Goal: Check status: Check status

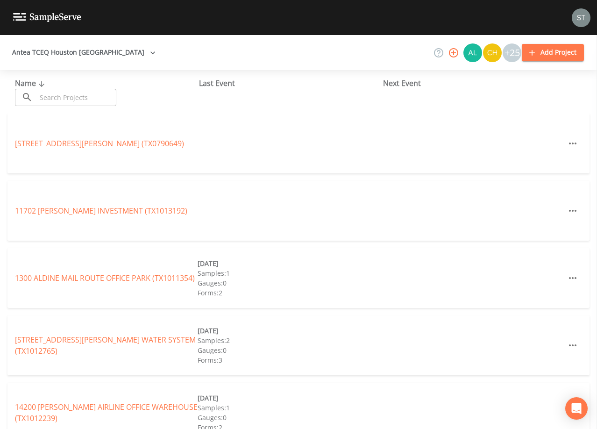
drag, startPoint x: 0, startPoint y: 0, endPoint x: 100, endPoint y: 99, distance: 140.3
click at [100, 99] on input "text" at bounding box center [76, 97] width 80 height 17
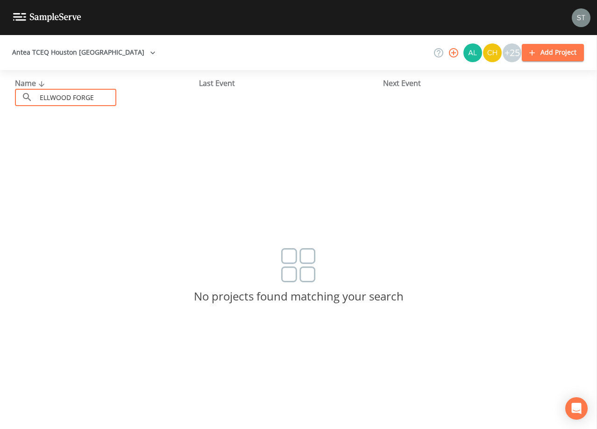
type input "ELLWOOD FORGE"
drag, startPoint x: 90, startPoint y: 98, endPoint x: 0, endPoint y: 94, distance: 90.7
click at [0, 94] on html "Antea TCEQ Houston [GEOGRAPHIC_DATA] +25 Add Project Name ​ [PERSON_NAME] FORGE…" at bounding box center [298, 214] width 597 height 429
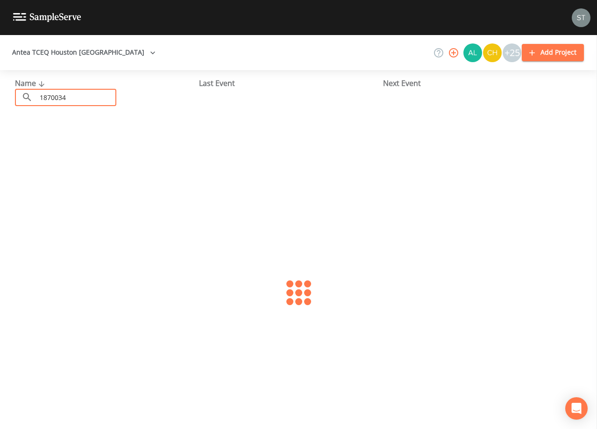
type input "1870034"
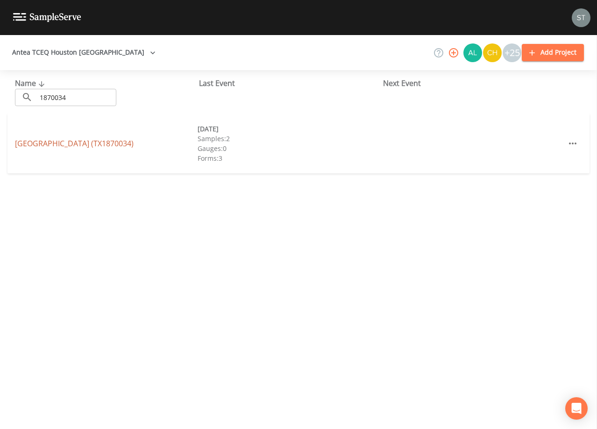
click at [79, 142] on link "[GEOGRAPHIC_DATA] (TX1870034)" at bounding box center [74, 143] width 119 height 10
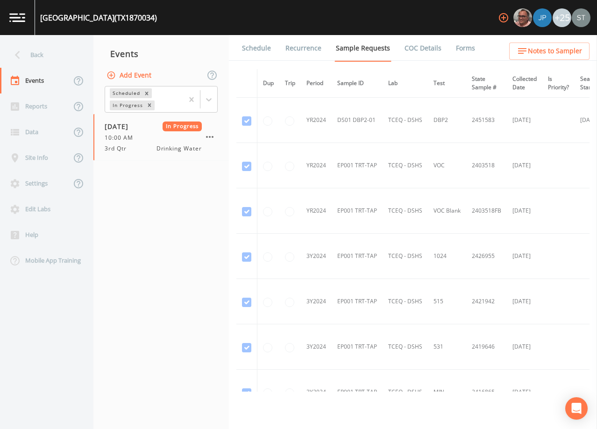
click at [267, 47] on link "Schedule" at bounding box center [256, 48] width 32 height 26
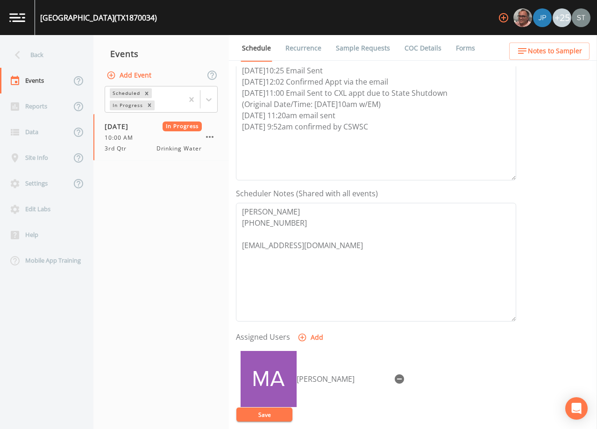
scroll to position [187, 0]
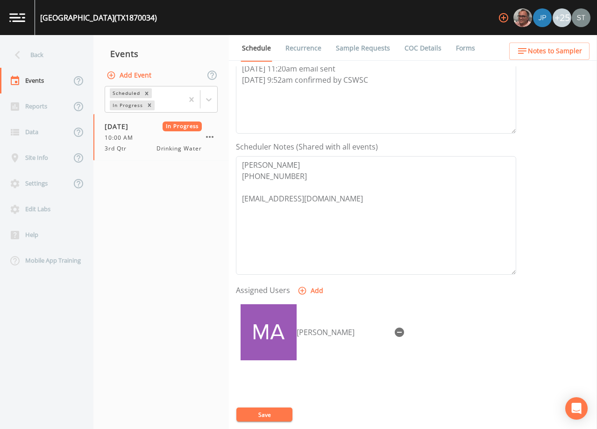
click at [455, 46] on link "Forms" at bounding box center [465, 48] width 22 height 26
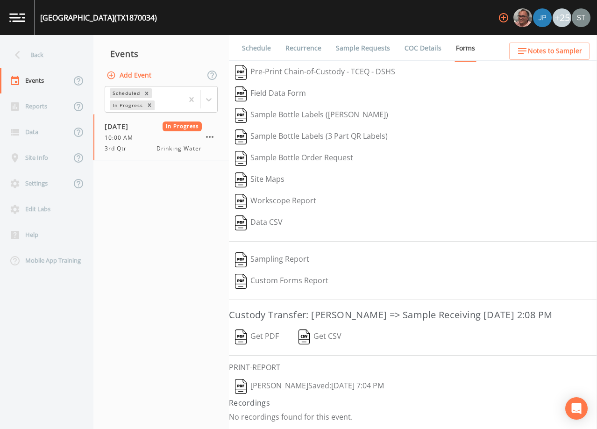
click at [247, 51] on link "Schedule" at bounding box center [256, 48] width 32 height 26
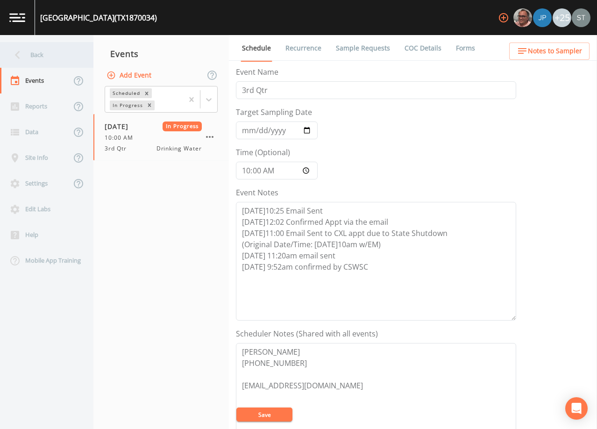
click at [40, 57] on div "Back" at bounding box center [42, 55] width 84 height 26
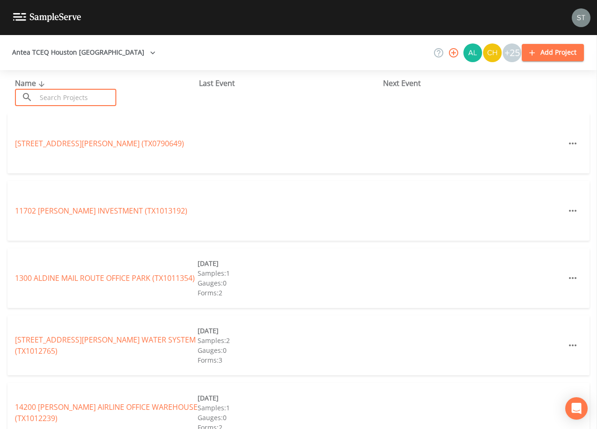
click at [96, 99] on input "text" at bounding box center [76, 97] width 80 height 17
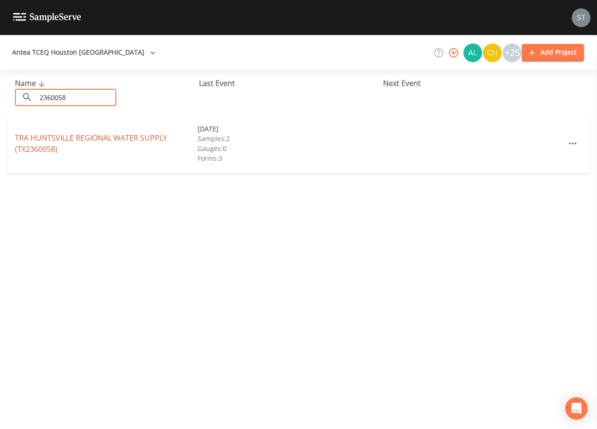
type input "2360058"
click at [91, 142] on link "TRA HUNTSVILLE REGIONAL WATER SUPPLY (TX2360058)" at bounding box center [91, 143] width 152 height 21
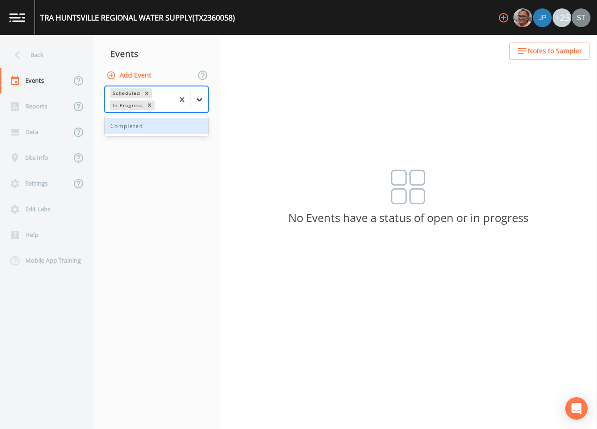
click at [202, 101] on icon at bounding box center [199, 99] width 9 height 9
click at [168, 127] on div "Completed" at bounding box center [157, 126] width 104 height 16
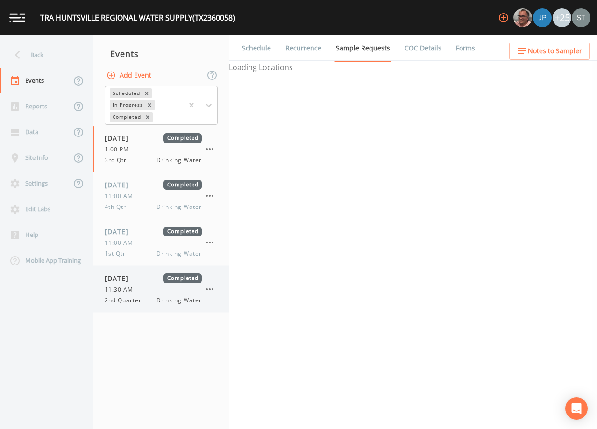
drag, startPoint x: 150, startPoint y: 285, endPoint x: 217, endPoint y: 248, distance: 76.3
click at [150, 284] on div "[DATE] Completed 11:30 AM 2nd Quarter Drinking Water" at bounding box center [153, 288] width 97 height 31
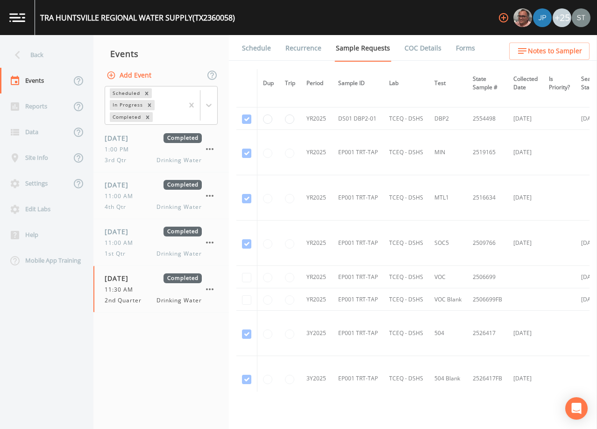
scroll to position [420, 0]
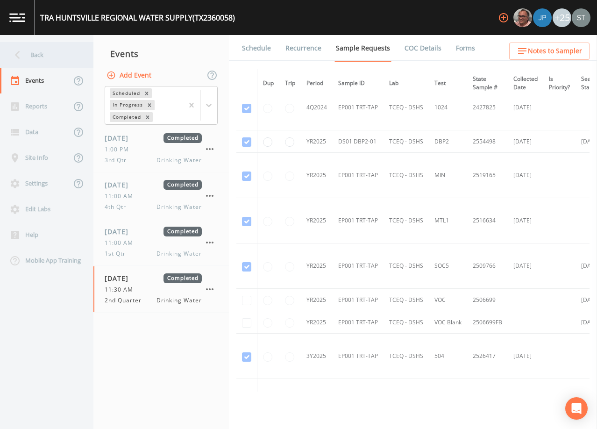
click at [47, 63] on div "Back" at bounding box center [42, 55] width 84 height 26
